Goal: Information Seeking & Learning: Learn about a topic

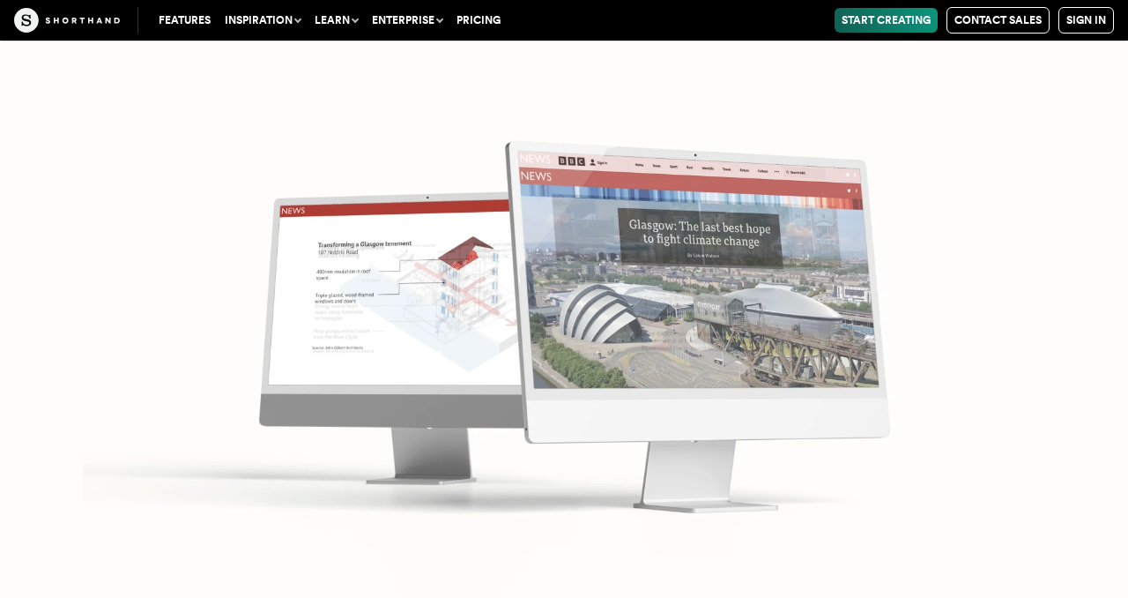
scroll to position [7229, 0]
click at [1008, 384] on img at bounding box center [564, 299] width 1128 height 598
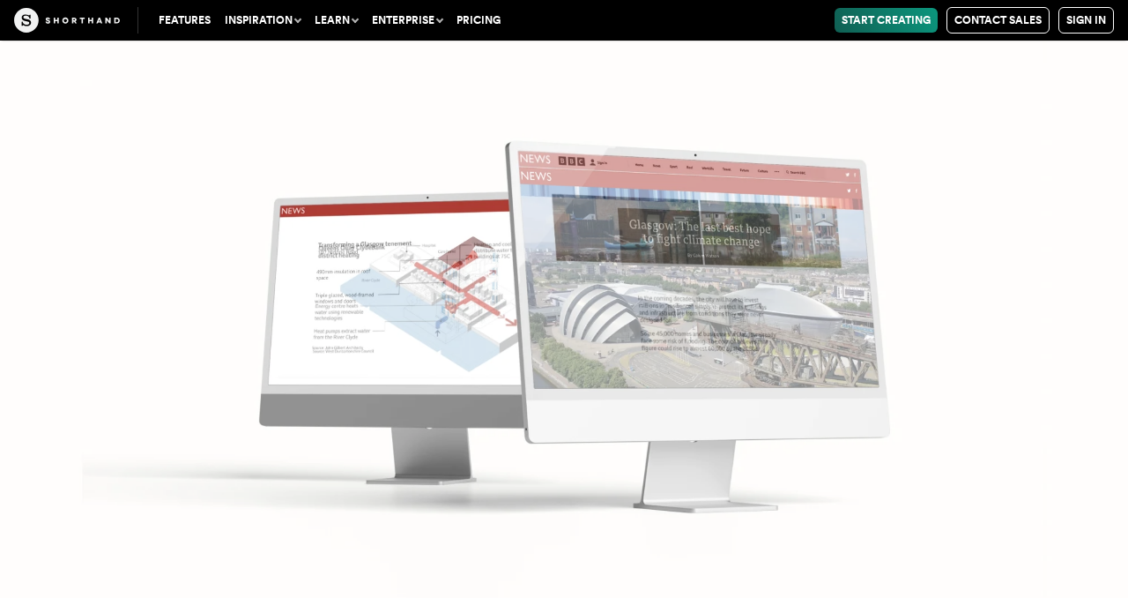
scroll to position [7370, 0]
drag, startPoint x: 1082, startPoint y: 274, endPoint x: 1099, endPoint y: 224, distance: 53.3
click at [1083, 274] on img at bounding box center [564, 299] width 1128 height 598
click at [839, 473] on img at bounding box center [564, 299] width 1128 height 598
click at [907, 594] on img at bounding box center [564, 299] width 1128 height 598
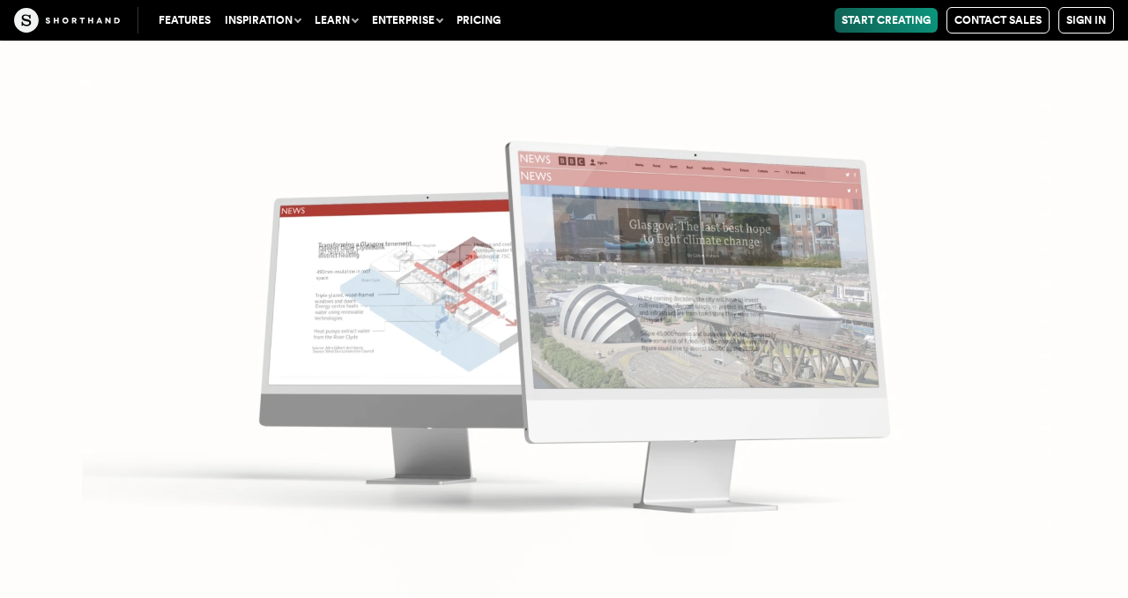
click at [1000, 350] on img at bounding box center [564, 299] width 1128 height 598
click at [964, 384] on img at bounding box center [564, 299] width 1128 height 598
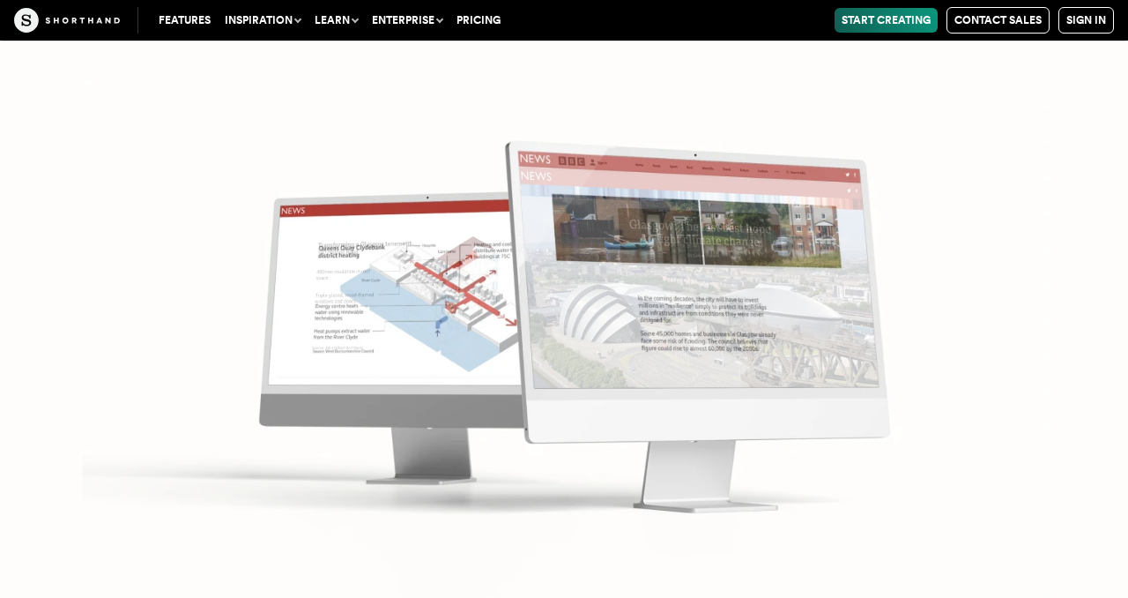
scroll to position [7511, 0]
click at [1121, 189] on img at bounding box center [564, 299] width 1128 height 598
drag, startPoint x: 1123, startPoint y: 227, endPoint x: 1085, endPoint y: 209, distance: 41.8
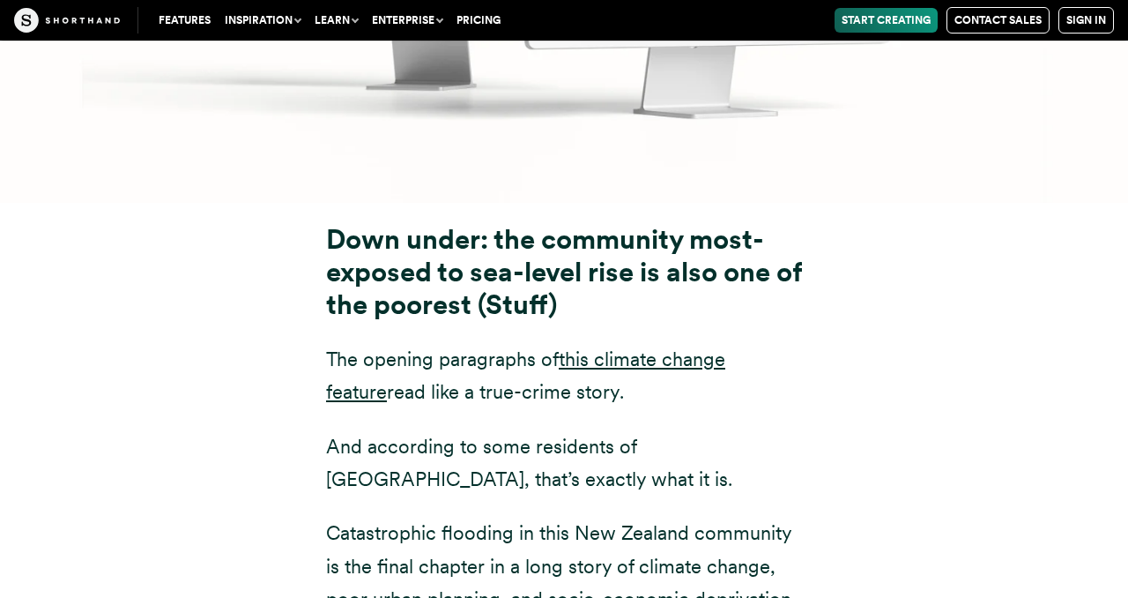
scroll to position [8183, 0]
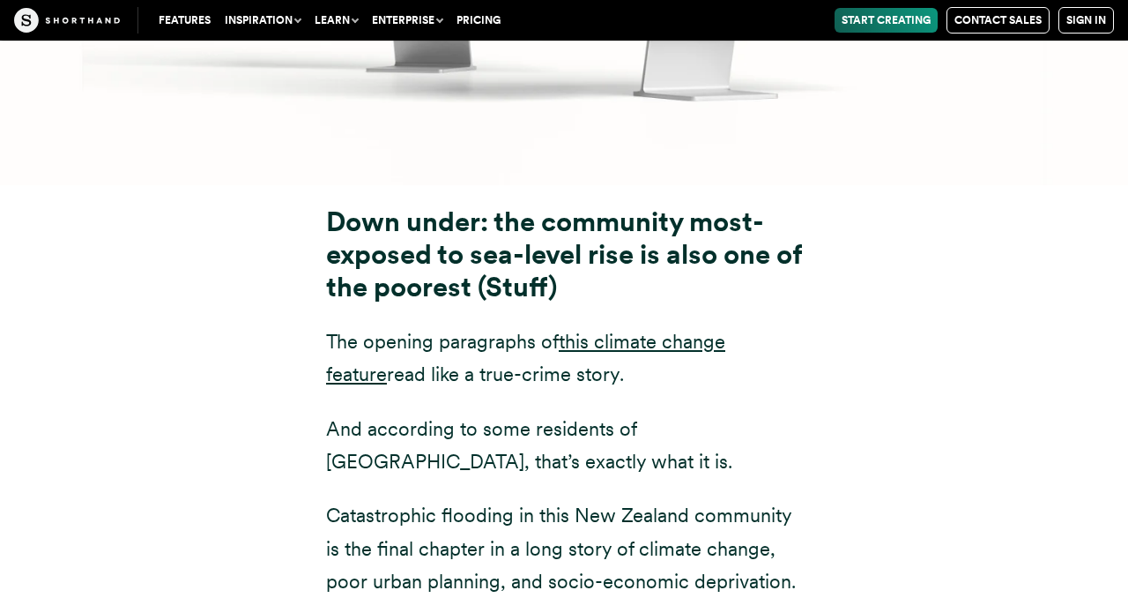
click at [666, 217] on div "Down under: the community most-exposed to sea-level rise is also one of the poo…" at bounding box center [564, 589] width 476 height 766
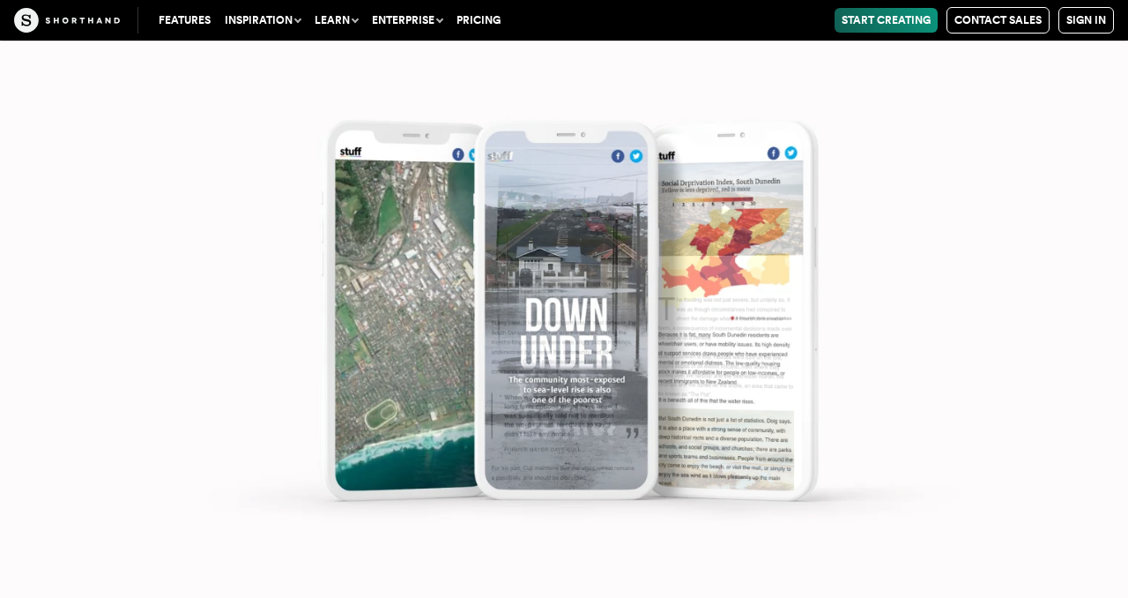
scroll to position [9241, 0]
click at [1126, 268] on img at bounding box center [564, 299] width 1128 height 598
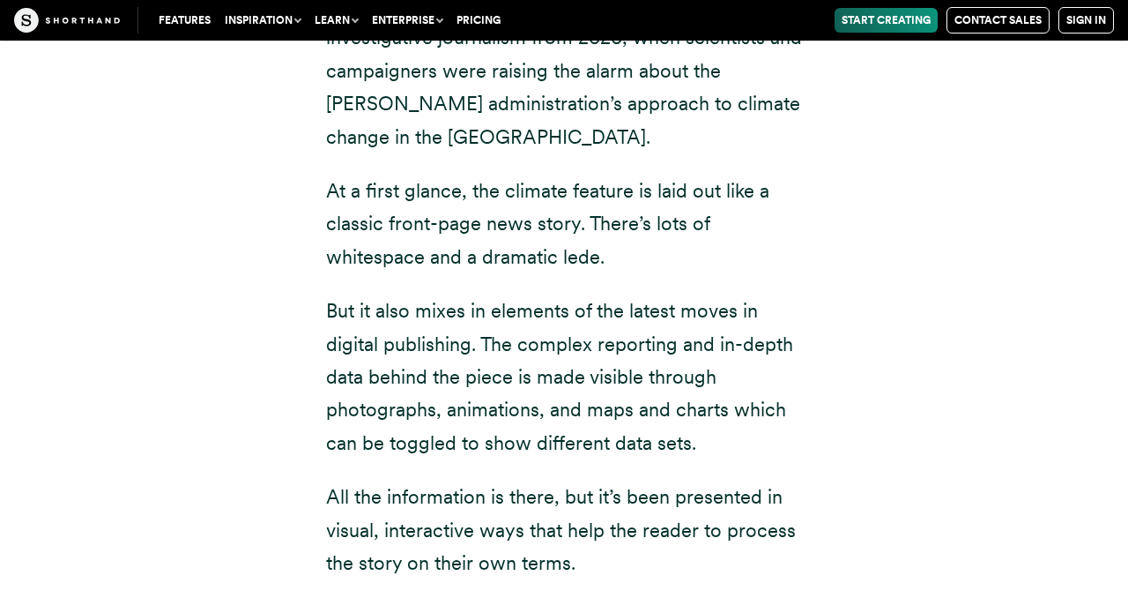
scroll to position [13789, 0]
